Goal: Transaction & Acquisition: Purchase product/service

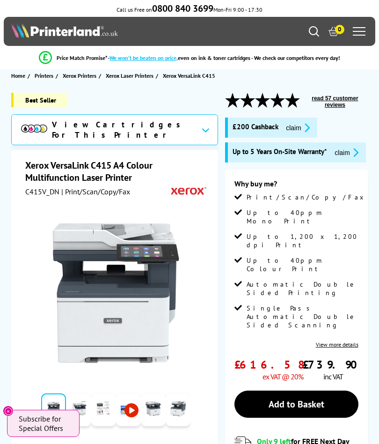
click at [358, 31] on div at bounding box center [359, 31] width 13 height 14
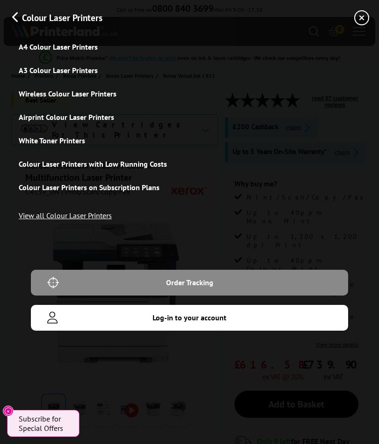
click at [81, 49] on link "A4 Colour Laser Printers" at bounding box center [190, 46] width 342 height 23
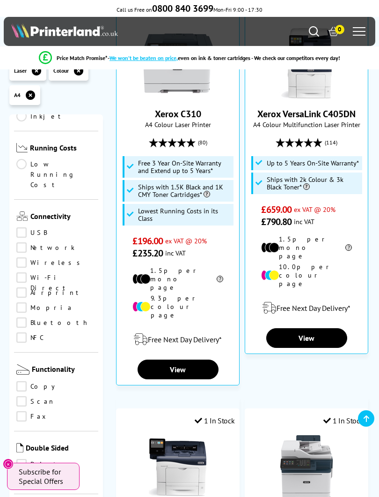
scroll to position [384, 0]
click at [25, 168] on link "Low Running Cost" at bounding box center [56, 174] width 80 height 31
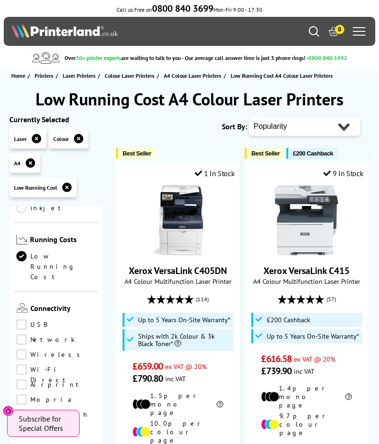
click at [347, 126] on select "Popularity Rating Price - Low to High Price - High to Low Running Costs - Low t…" at bounding box center [304, 126] width 111 height 19
select select "Running Costs"
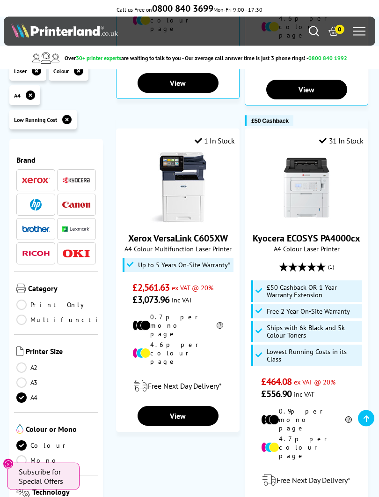
scroll to position [726, 0]
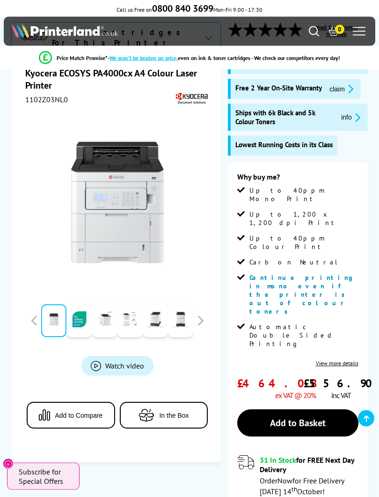
scroll to position [71, 0]
click at [302, 409] on link "Add to Basket" at bounding box center [298, 422] width 121 height 27
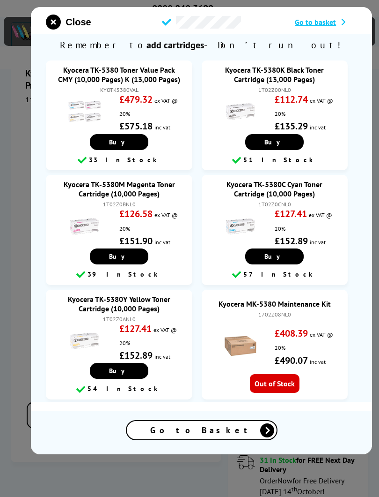
click at [63, 19] on button "Close" at bounding box center [68, 22] width 45 height 15
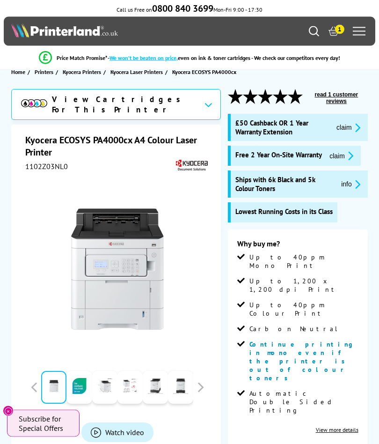
scroll to position [0, 0]
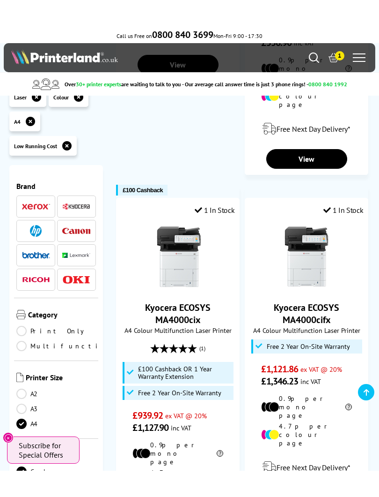
scroll to position [1103, 0]
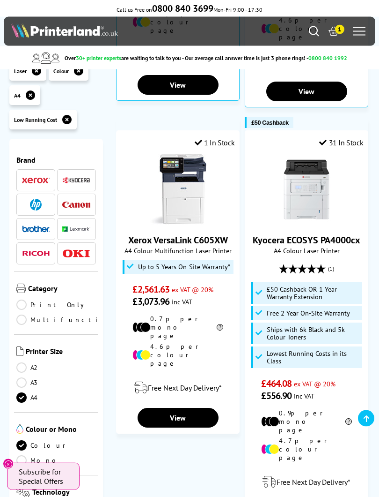
scroll to position [724, 0]
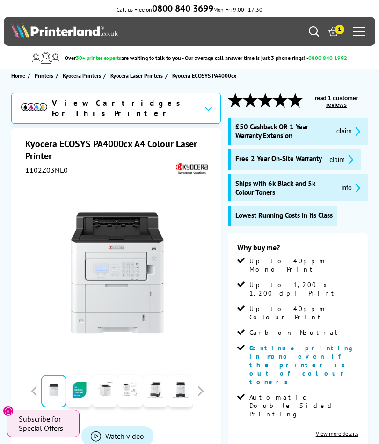
click at [338, 104] on button "read 1 customer reviews" at bounding box center [336, 102] width 63 height 14
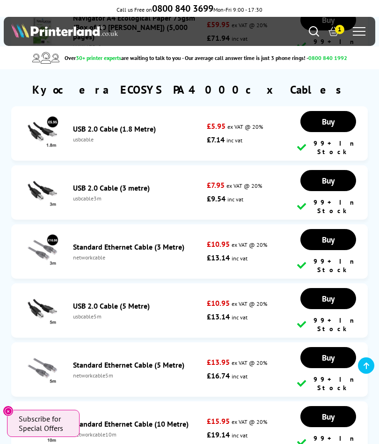
scroll to position [5441, 0]
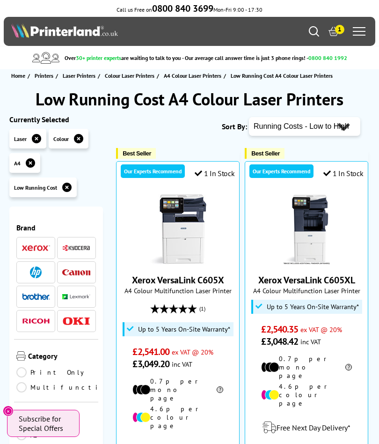
click at [342, 128] on select "Popularity Rating Price - Low to High Price - High to Low Running Costs - Low t…" at bounding box center [304, 126] width 111 height 19
select select "Rating"
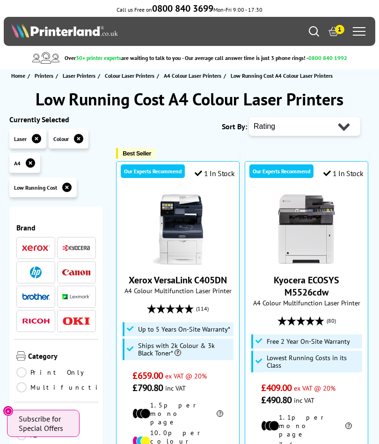
click at [336, 32] on span "1" at bounding box center [339, 29] width 9 height 9
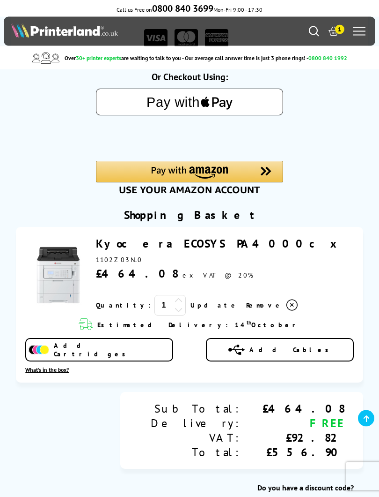
scroll to position [108, 0]
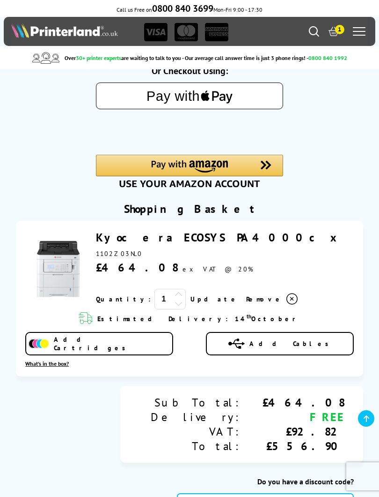
click at [133, 245] on link "Kyocera ECOSYS PA4000cx" at bounding box center [219, 237] width 247 height 15
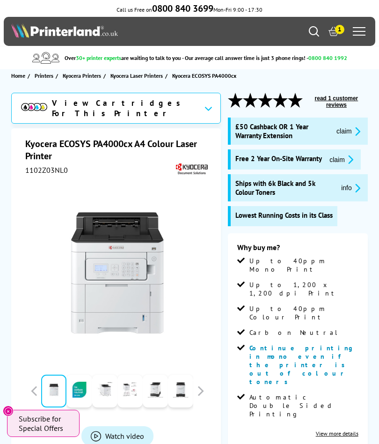
click at [354, 193] on icon "promo-description" at bounding box center [356, 188] width 8 height 10
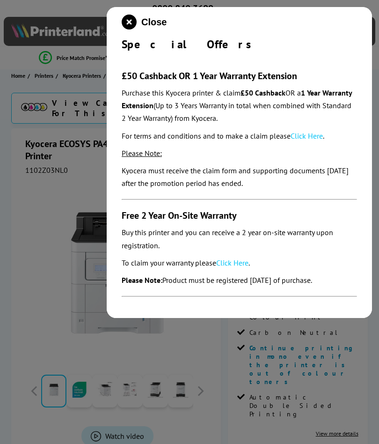
click at [134, 15] on icon "close modal" at bounding box center [129, 22] width 15 height 15
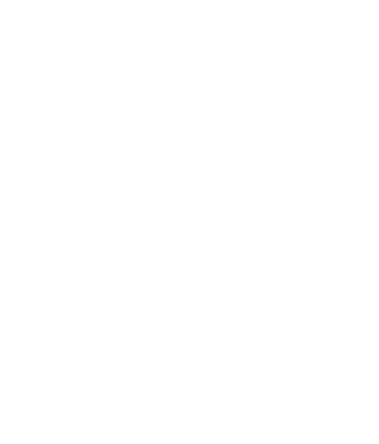
scroll to position [134, 0]
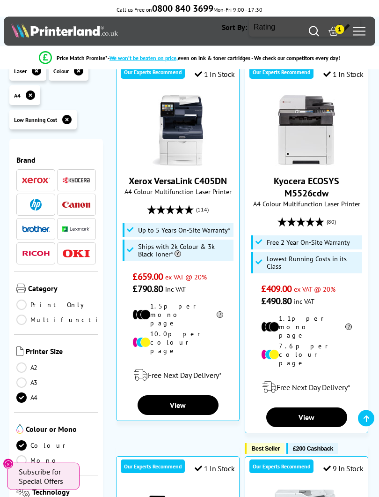
scroll to position [97, 0]
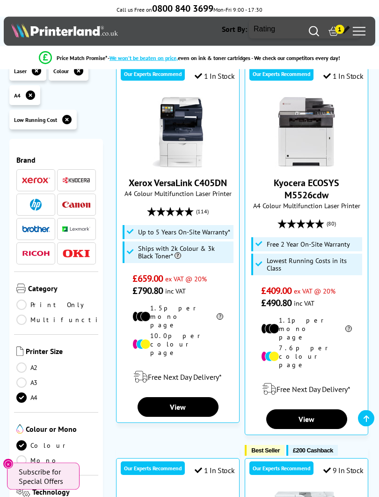
click at [185, 211] on icon at bounding box center [189, 211] width 9 height 9
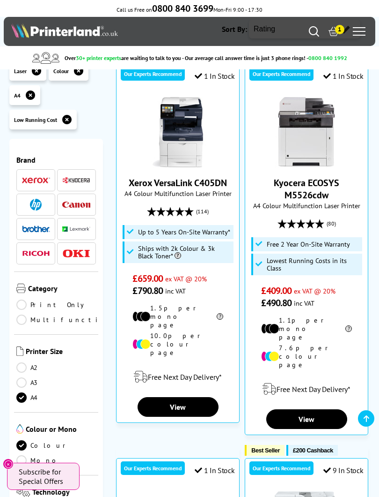
click at [181, 397] on link "View" at bounding box center [178, 407] width 81 height 20
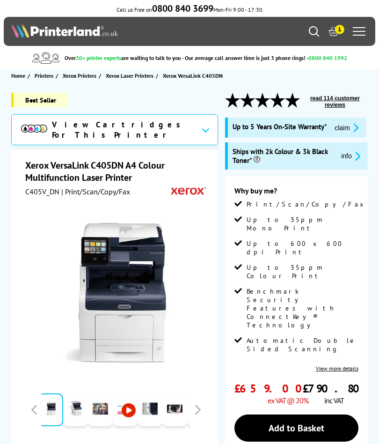
click at [338, 101] on button "read 114 customer reviews" at bounding box center [336, 102] width 66 height 14
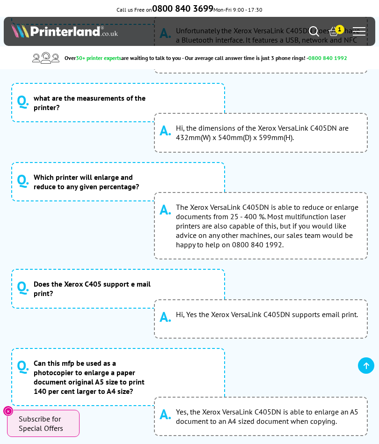
scroll to position [7389, 0]
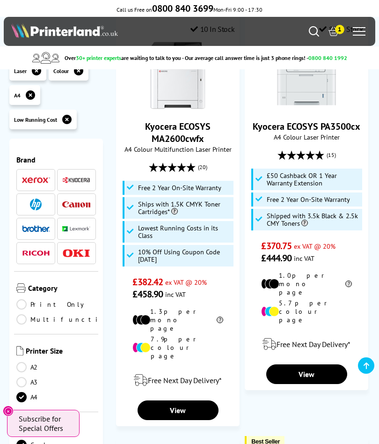
scroll to position [1325, 0]
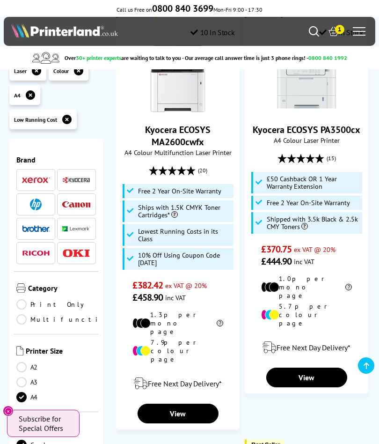
click at [335, 33] on icon at bounding box center [334, 31] width 10 height 10
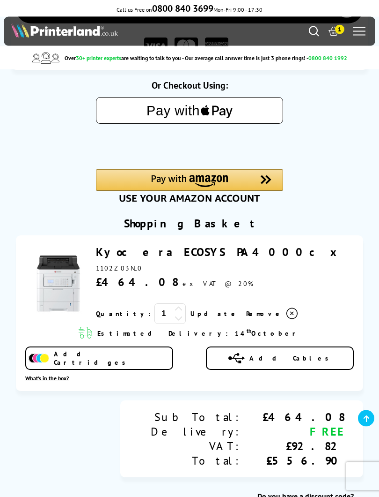
scroll to position [93, 0]
click at [108, 360] on span "Add Cartridges" at bounding box center [113, 357] width 119 height 17
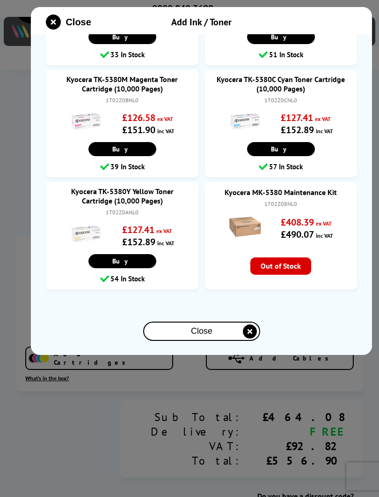
scroll to position [118, 0]
click at [289, 190] on link "Kyocera MK-5380 Maintenance Kit" at bounding box center [281, 191] width 134 height 9
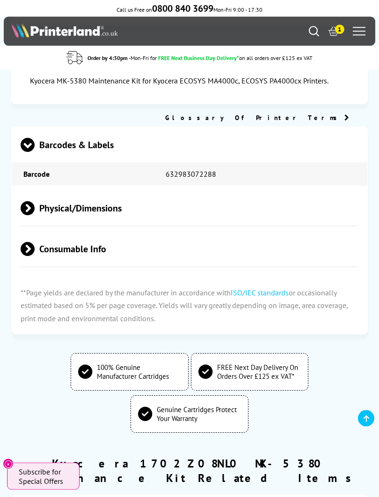
scroll to position [501, 0]
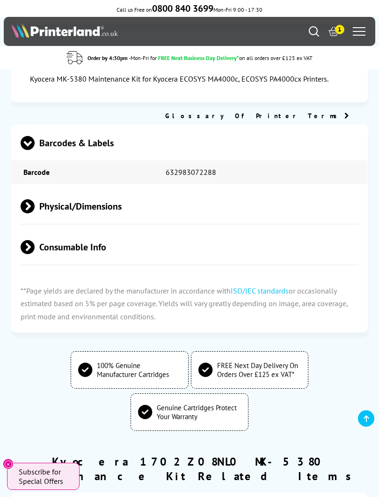
click at [87, 256] on span "Consumable Info" at bounding box center [190, 246] width 338 height 35
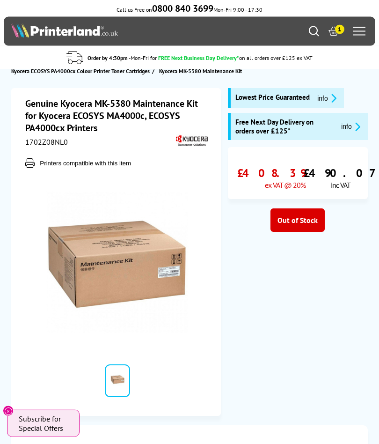
scroll to position [0, 0]
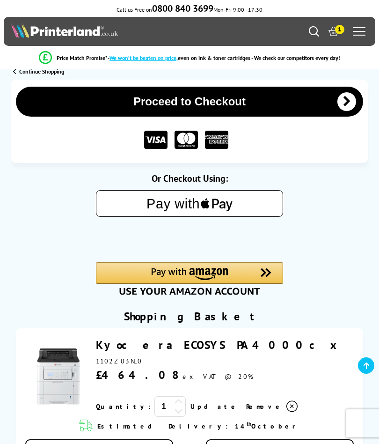
scroll to position [119, 0]
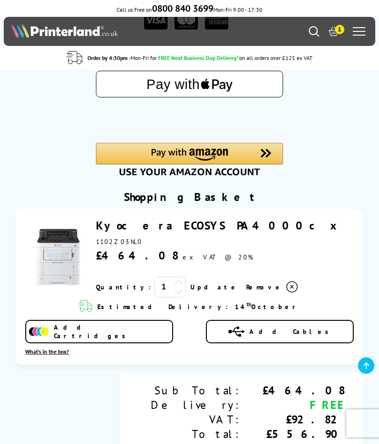
click at [171, 231] on link "Kyocera ECOSYS PA4000cx" at bounding box center [219, 225] width 247 height 15
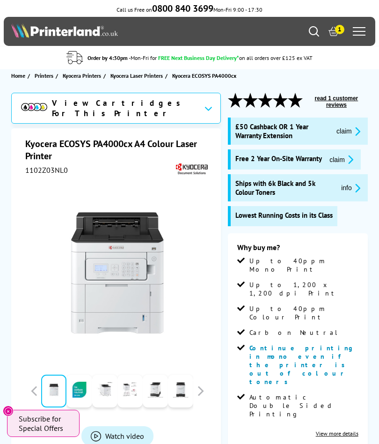
click at [353, 193] on icon "promo-description" at bounding box center [356, 188] width 8 height 10
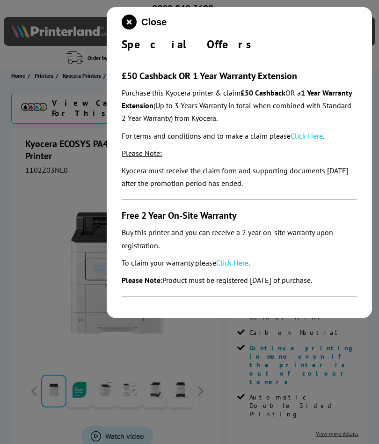
click at [132, 23] on icon "close modal" at bounding box center [129, 22] width 15 height 15
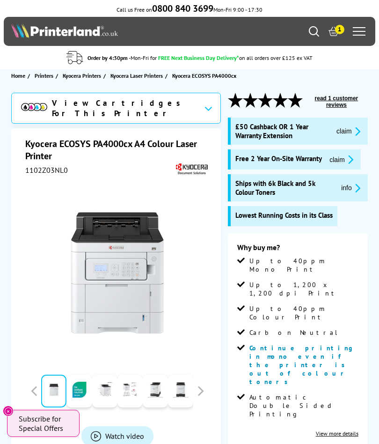
click at [354, 193] on icon "promo-description" at bounding box center [356, 188] width 8 height 10
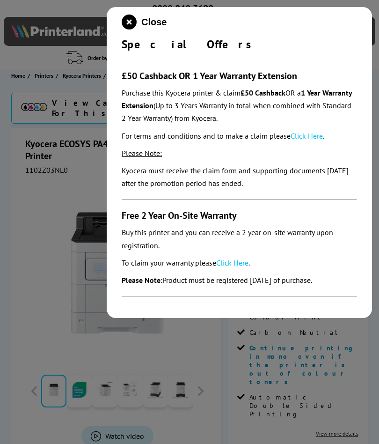
click at [130, 21] on icon "close modal" at bounding box center [129, 22] width 15 height 15
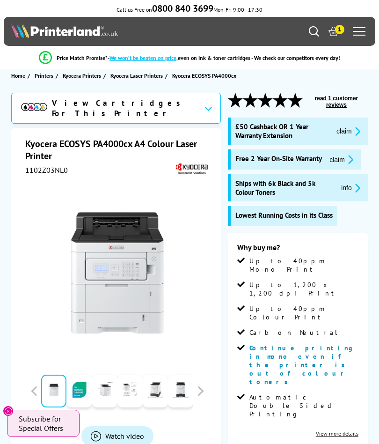
click at [350, 164] on icon "promo-description" at bounding box center [349, 160] width 8 height 10
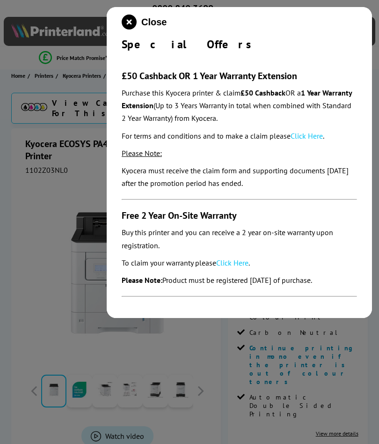
click at [131, 21] on icon "close modal" at bounding box center [129, 22] width 15 height 15
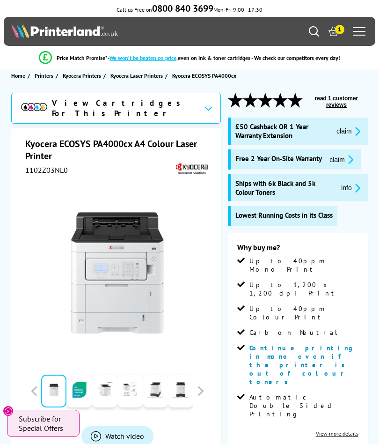
click at [352, 136] on icon "promo-description" at bounding box center [356, 131] width 8 height 10
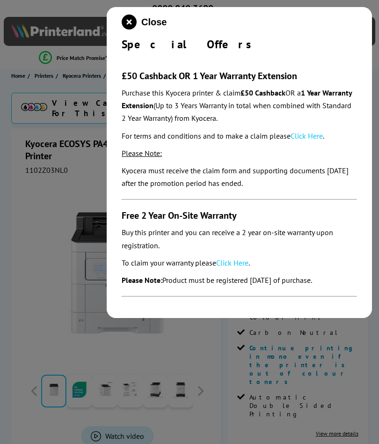
click at [128, 20] on icon "close modal" at bounding box center [129, 22] width 15 height 15
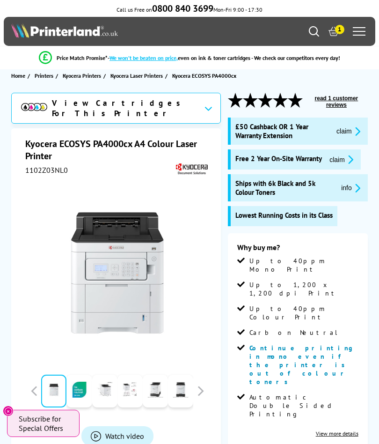
click at [317, 220] on span "Lowest Running Costs in its Class" at bounding box center [284, 215] width 97 height 9
click at [311, 197] on span "Ships with 6k Black and 5k Colour Toners" at bounding box center [285, 188] width 98 height 18
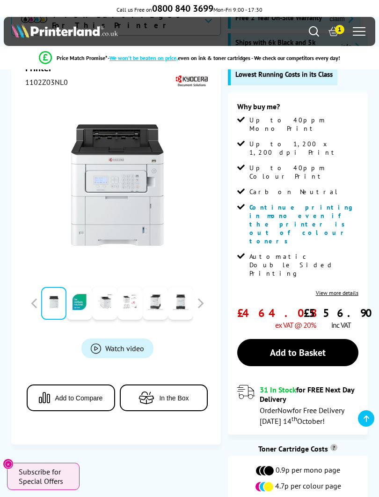
scroll to position [145, 0]
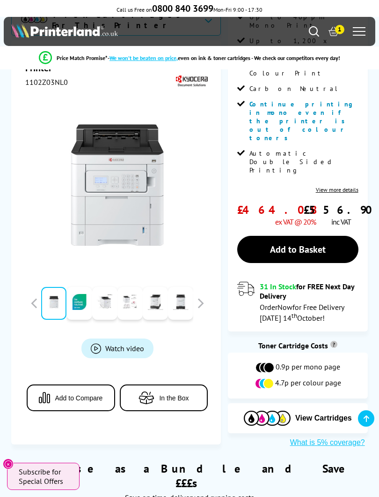
click at [325, 414] on span "View Cartridges" at bounding box center [324, 418] width 57 height 8
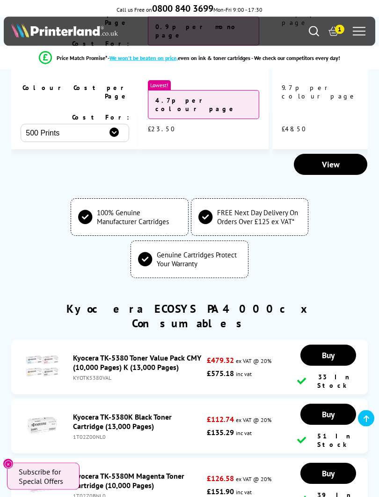
scroll to position [3607, 0]
click at [329, 408] on span "Buy" at bounding box center [328, 413] width 13 height 11
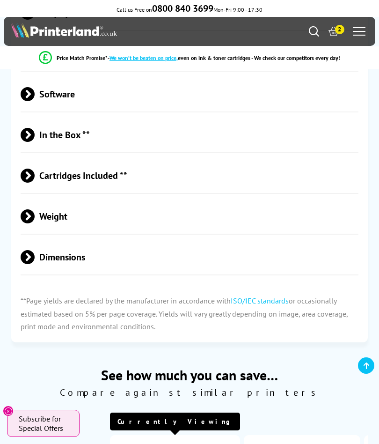
scroll to position [2944, 0]
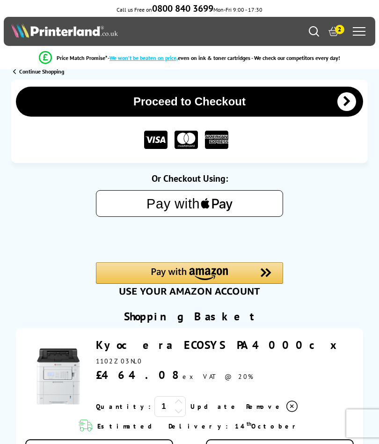
scroll to position [119, 0]
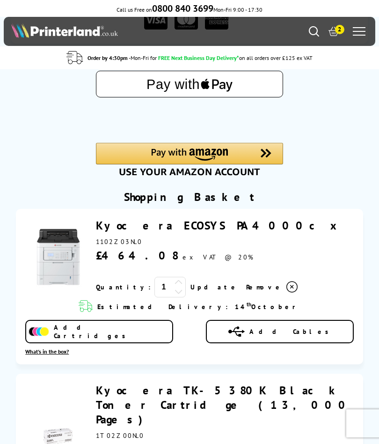
click at [194, 233] on link "Kyocera ECOSYS PA4000cx" at bounding box center [219, 225] width 247 height 15
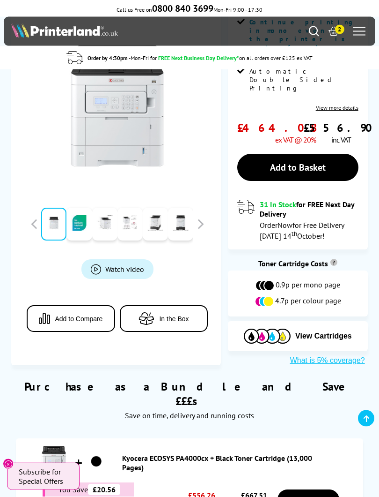
click at [177, 315] on span "In the Box" at bounding box center [174, 318] width 30 height 7
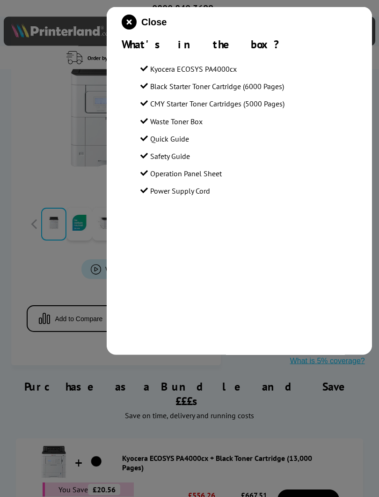
scroll to position [326, 0]
click at [75, 340] on div at bounding box center [189, 248] width 379 height 497
click at [130, 23] on icon "close modal" at bounding box center [129, 22] width 15 height 15
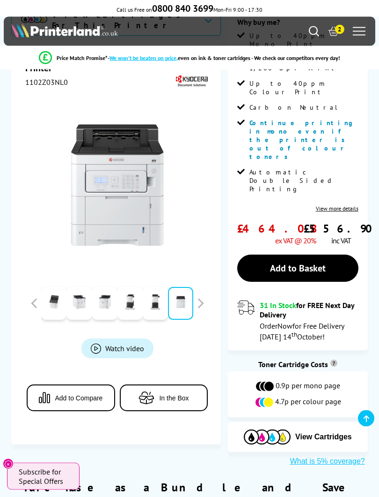
scroll to position [225, 0]
